Goal: Task Accomplishment & Management: Use online tool/utility

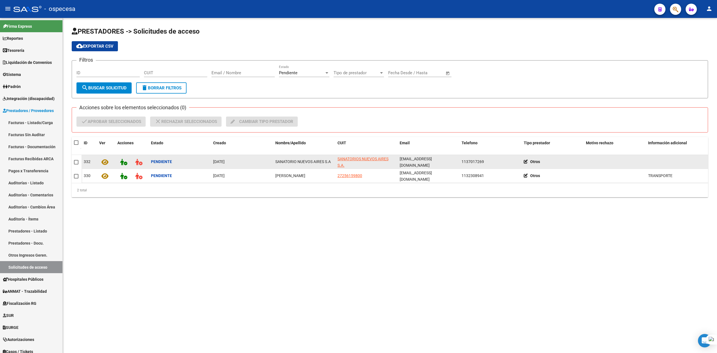
click at [73, 163] on datatable-body-cell at bounding box center [77, 162] width 10 height 14
click at [77, 161] on span at bounding box center [76, 162] width 4 height 4
click at [76, 164] on input "checkbox" at bounding box center [76, 164] width 0 height 0
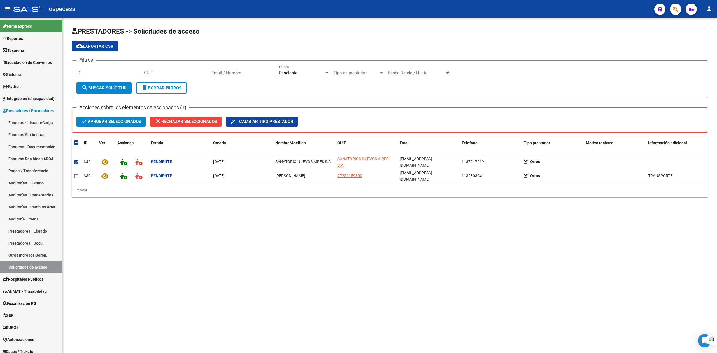
click at [104, 119] on span "check Aprobar seleccionados" at bounding box center [111, 121] width 60 height 10
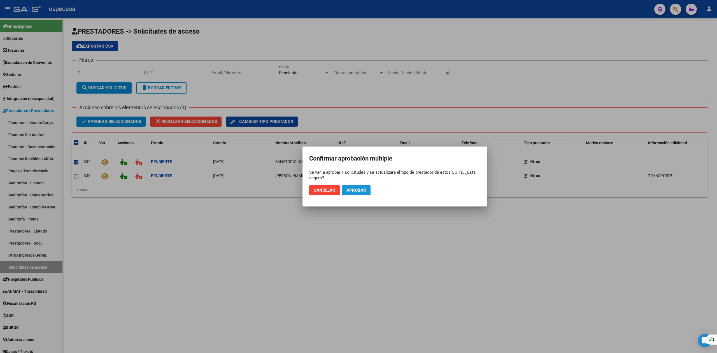
click at [363, 190] on span "Aprobar" at bounding box center [356, 190] width 20 height 5
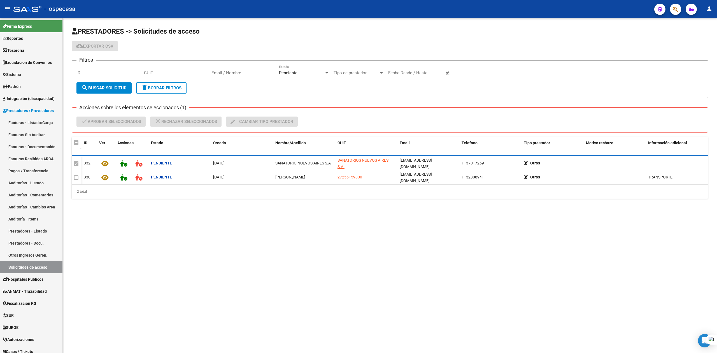
checkbox input "false"
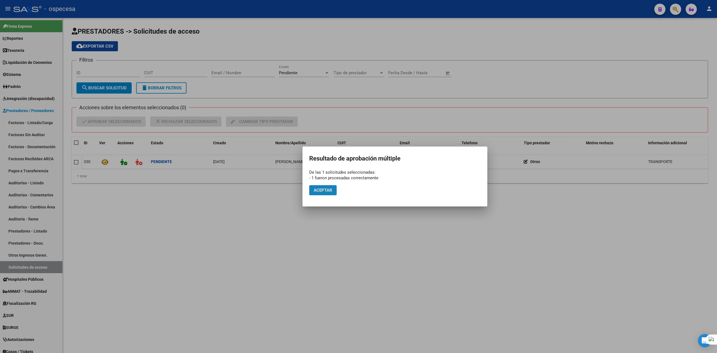
click at [316, 189] on span "Aceptar" at bounding box center [323, 190] width 18 height 5
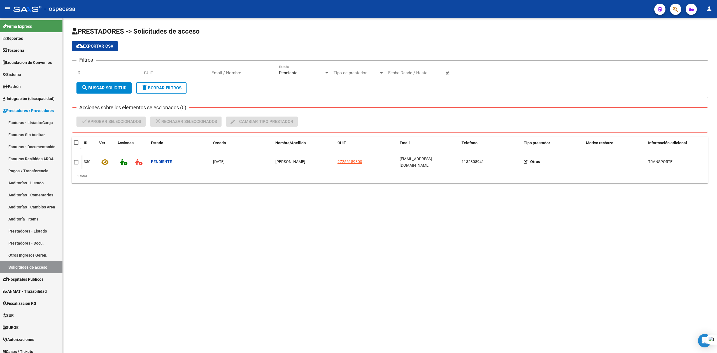
drag, startPoint x: 596, startPoint y: 298, endPoint x: 580, endPoint y: 270, distance: 32.4
click at [596, 298] on mat-sidenav-content "PRESTADORES -> Solicitudes de acceso cloud_download Exportar CSV Filtros ID CUI…" at bounding box center [390, 185] width 654 height 335
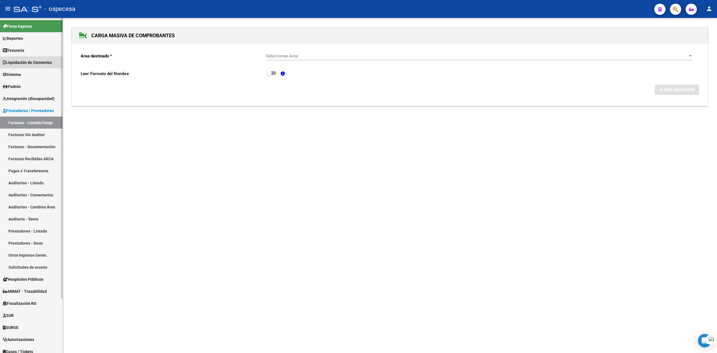
click at [18, 60] on span "Liquidación de Convenios" at bounding box center [27, 62] width 49 height 6
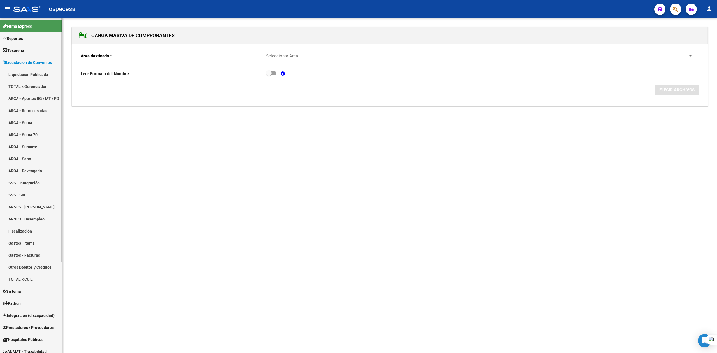
click at [21, 73] on link "Liquidación Publicada" at bounding box center [31, 74] width 62 height 12
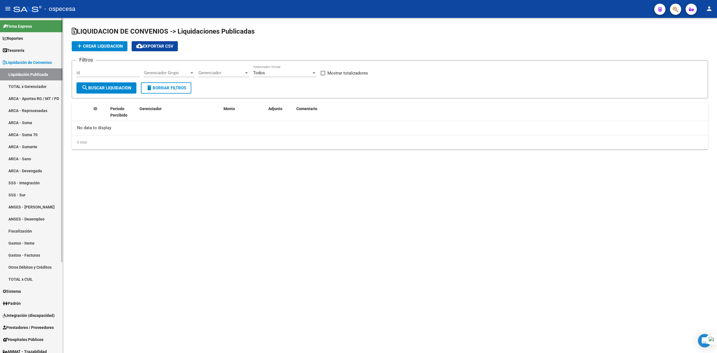
checkbox input "true"
click at [22, 63] on span "Liquidación de Convenios" at bounding box center [27, 62] width 49 height 6
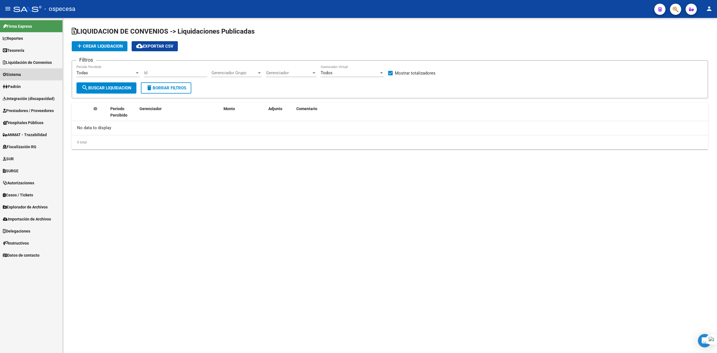
click at [21, 75] on span "Sistema" at bounding box center [12, 74] width 18 height 6
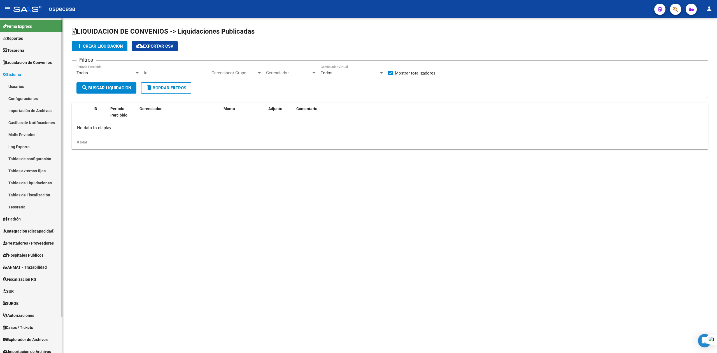
click at [21, 74] on span "Sistema" at bounding box center [12, 74] width 18 height 6
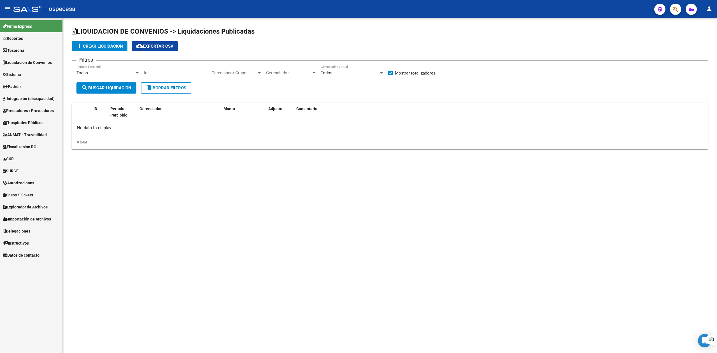
click at [18, 83] on span "Padrón" at bounding box center [12, 86] width 18 height 6
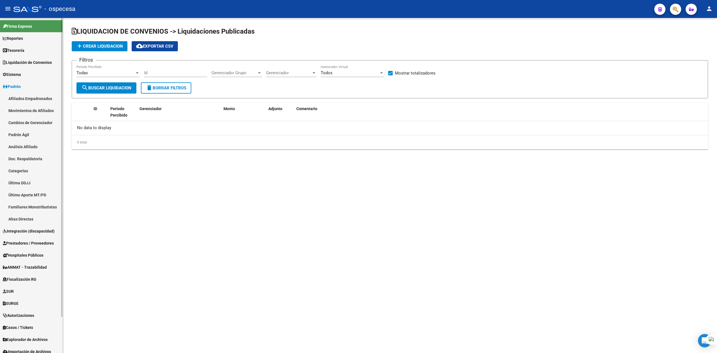
click at [23, 81] on link "Padrón" at bounding box center [31, 86] width 62 height 12
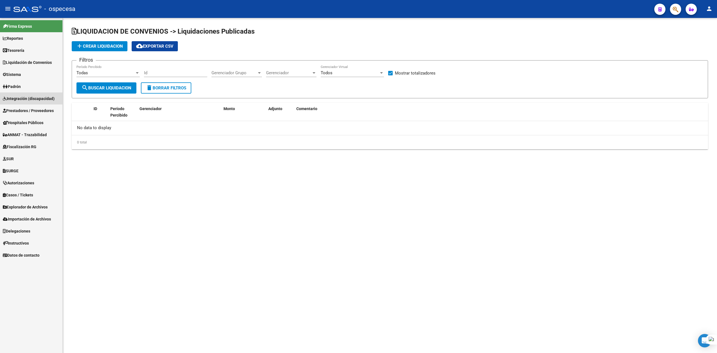
click at [22, 98] on span "Integración (discapacidad)" at bounding box center [29, 98] width 52 height 6
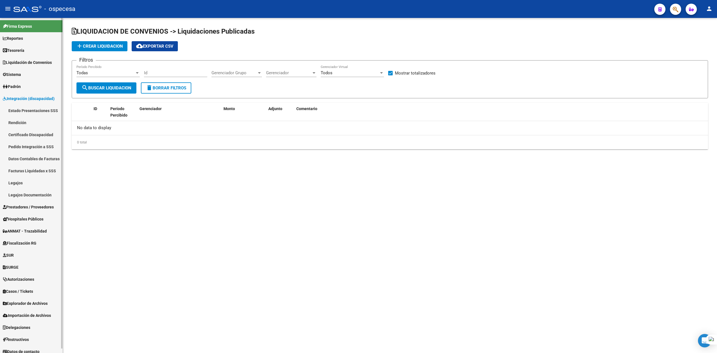
click at [22, 98] on span "Integración (discapacidad)" at bounding box center [29, 98] width 52 height 6
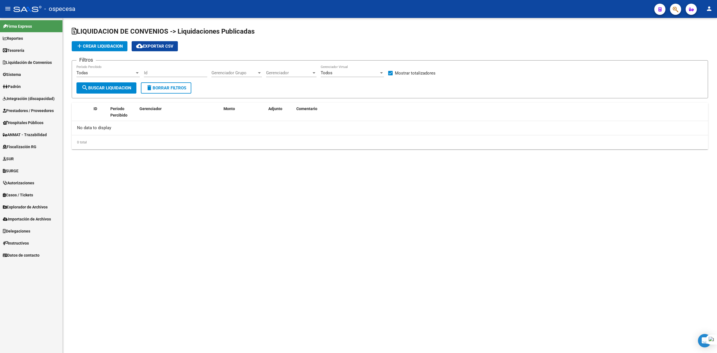
click at [24, 109] on span "Prestadores / Proveedores" at bounding box center [28, 111] width 51 height 6
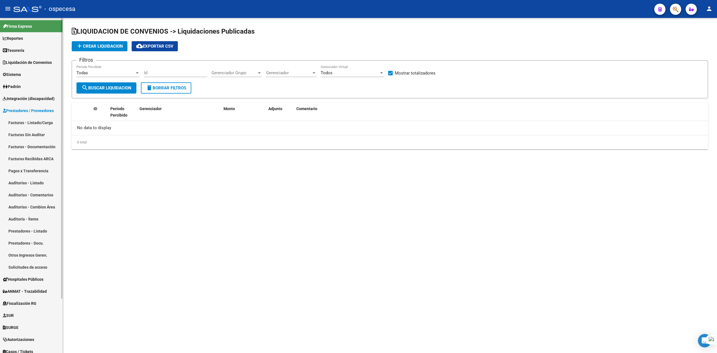
click at [24, 109] on span "Prestadores / Proveedores" at bounding box center [28, 111] width 51 height 6
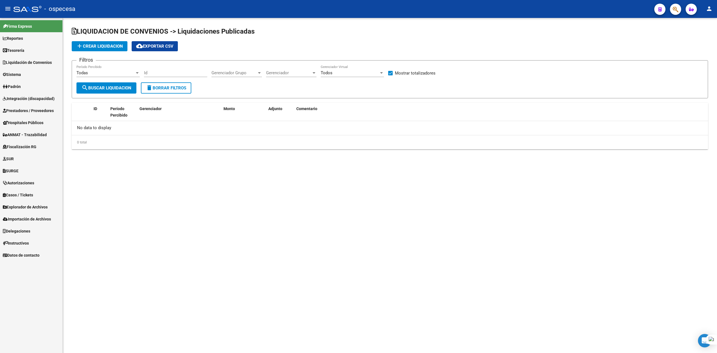
click at [18, 39] on span "Reportes" at bounding box center [13, 38] width 20 height 6
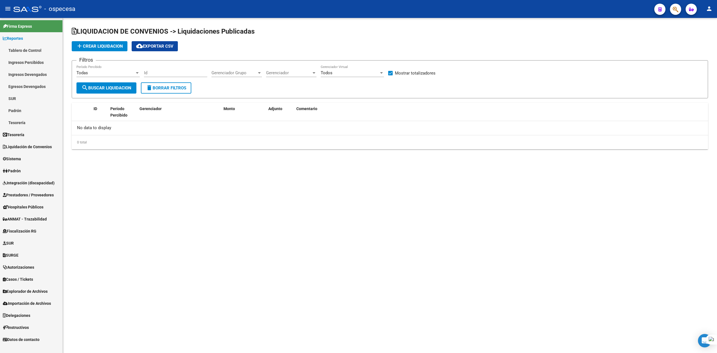
click at [23, 51] on link "Tablero de Control" at bounding box center [31, 50] width 62 height 12
